Goal: Check status

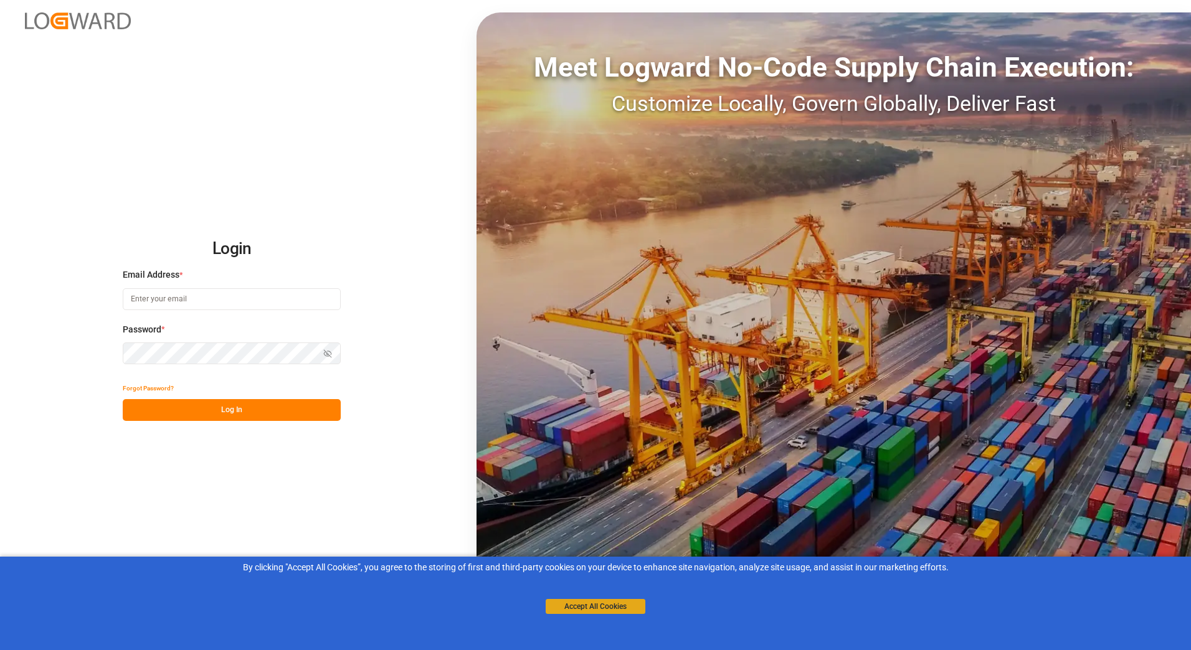
type input "[PERSON_NAME][EMAIL_ADDRESS][PERSON_NAME][DOMAIN_NAME]"
click at [604, 607] on button "Accept All Cookies" at bounding box center [596, 606] width 100 height 15
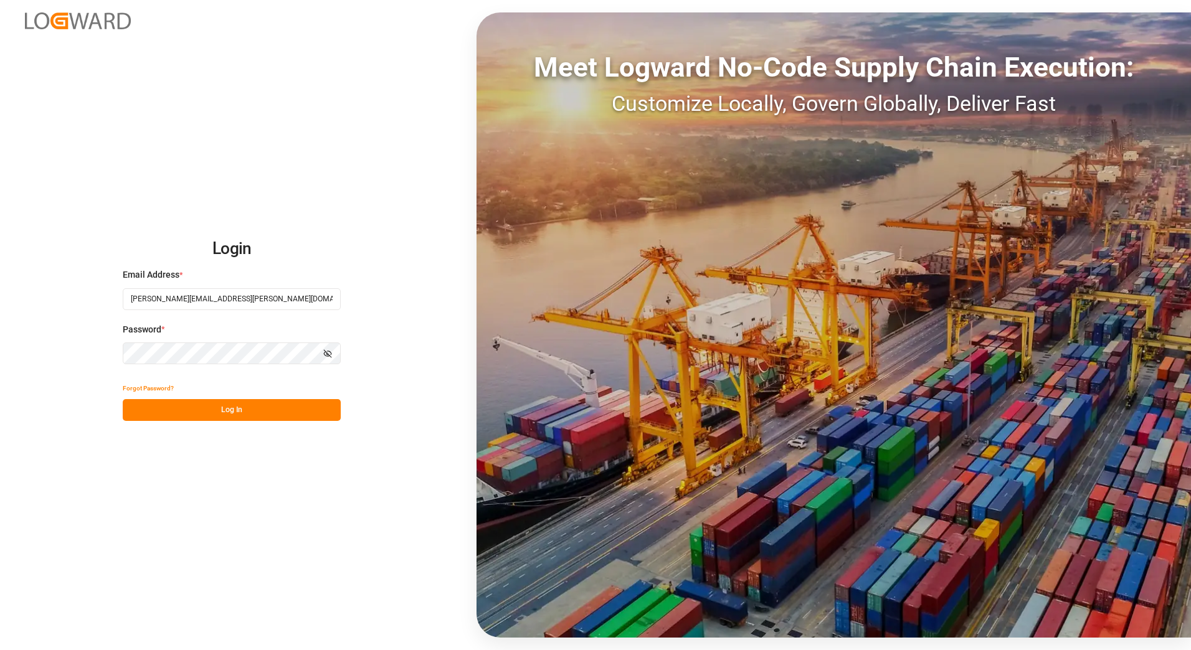
click at [278, 412] on button "Log In" at bounding box center [232, 410] width 218 height 22
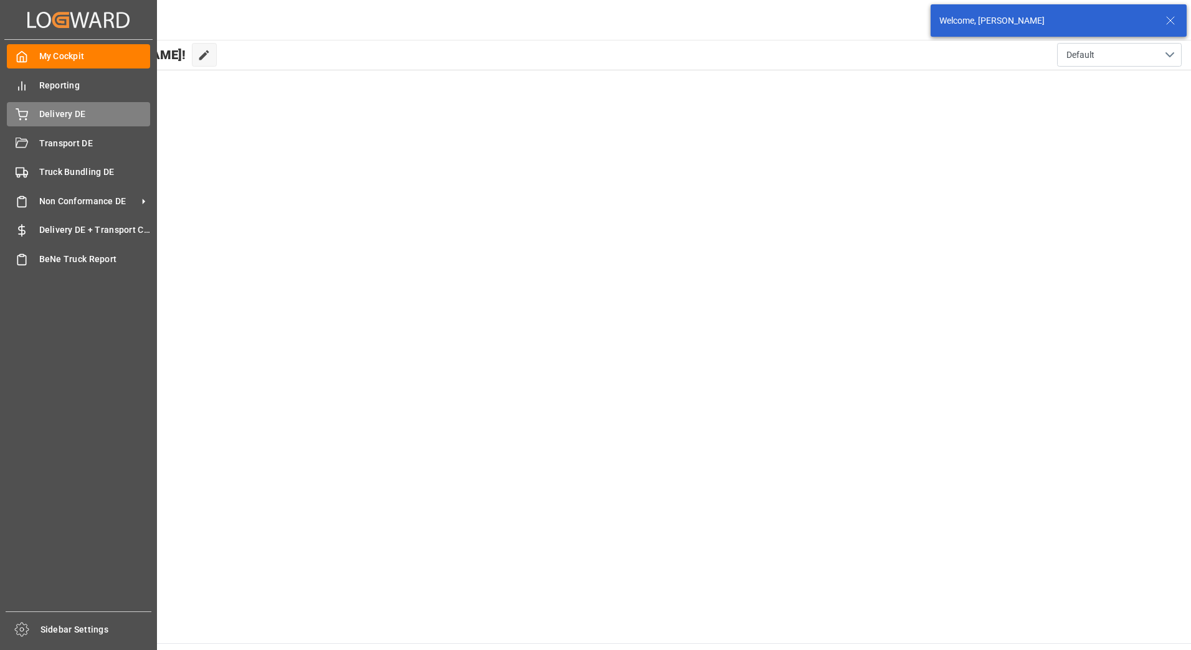
click at [35, 114] on div "Delivery DE Delivery DE" at bounding box center [78, 114] width 143 height 24
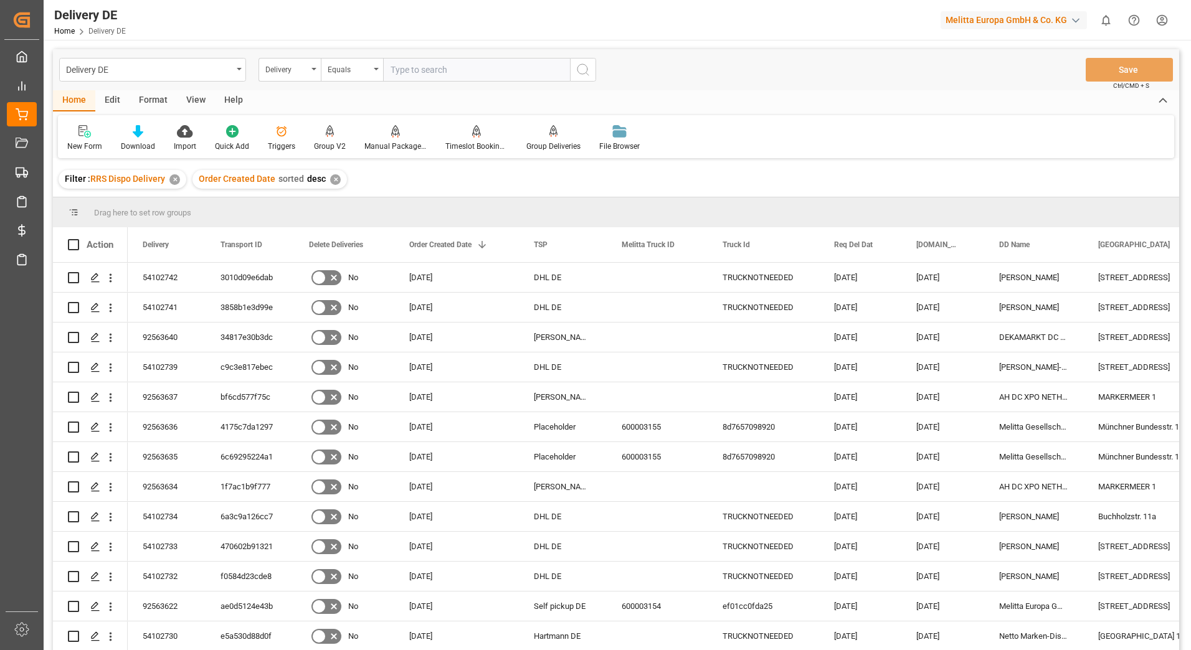
click at [1164, 19] on html "Created by potrace 1.15, written by Peter Selinger 2001-2017 Created by potrace…" at bounding box center [595, 325] width 1191 height 650
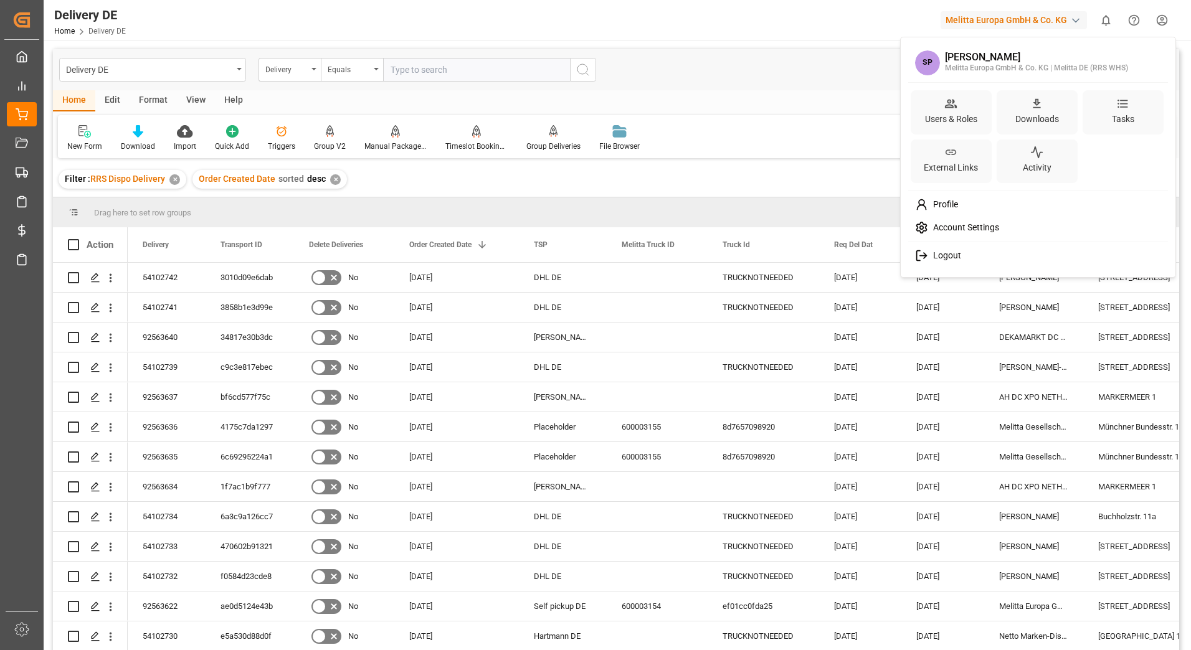
click at [947, 258] on span "Logout" at bounding box center [944, 255] width 33 height 11
